Goal: Task Accomplishment & Management: Use online tool/utility

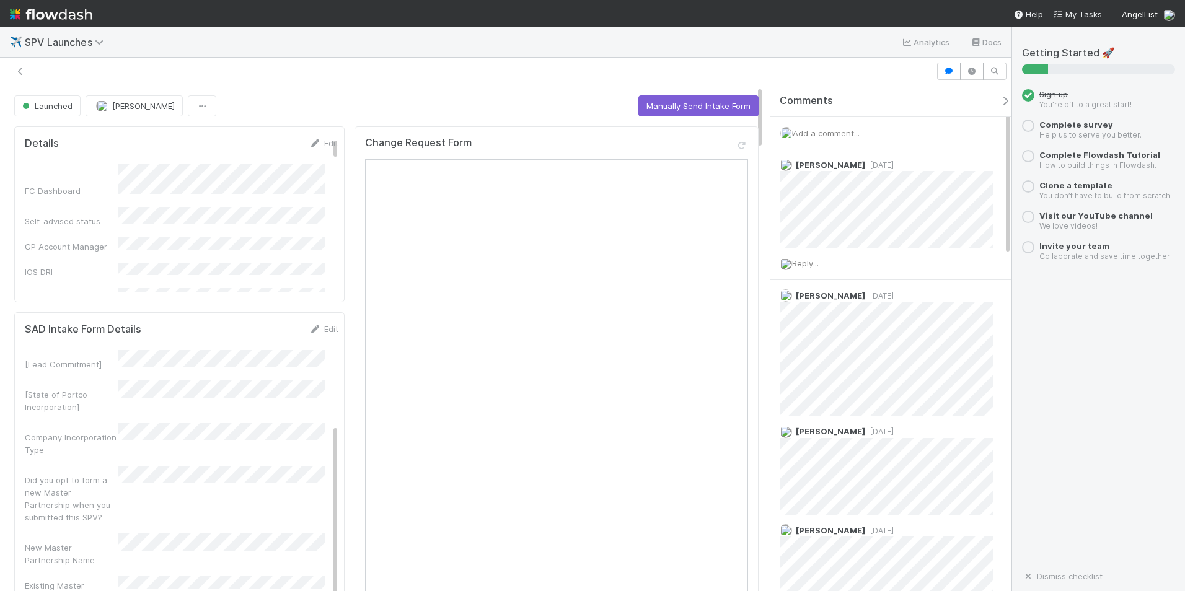
scroll to position [248, 0]
